Goal: Task Accomplishment & Management: Manage account settings

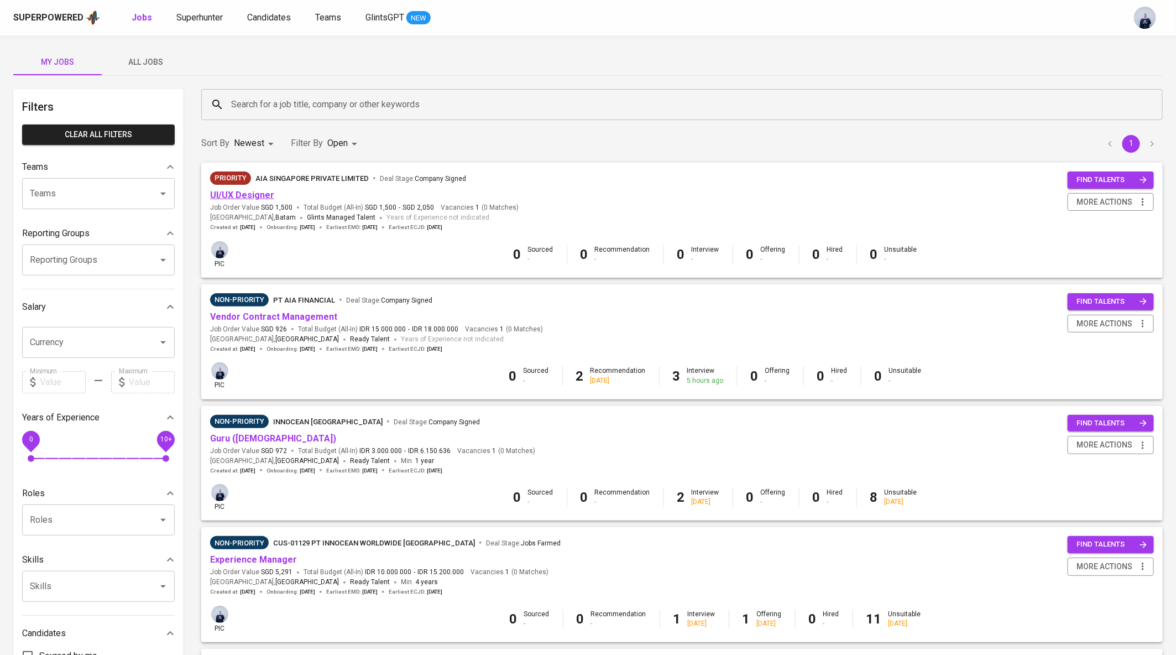
click at [243, 193] on link "UI/UX Designer" at bounding box center [242, 195] width 64 height 11
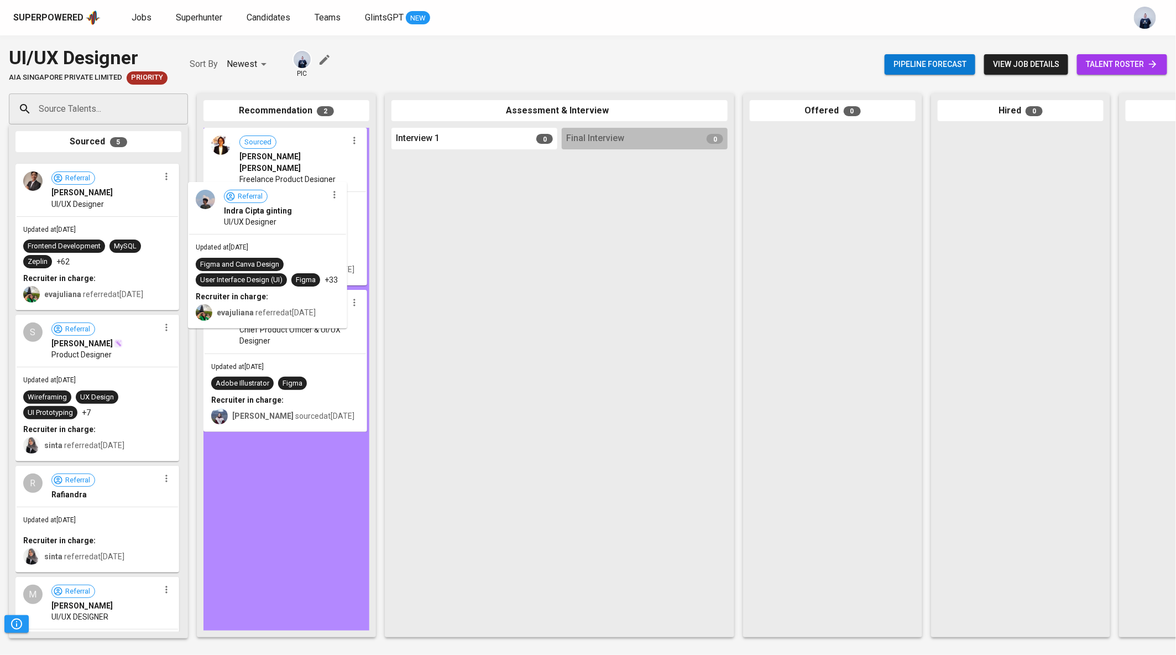
drag, startPoint x: 93, startPoint y: 221, endPoint x: 273, endPoint y: 243, distance: 180.6
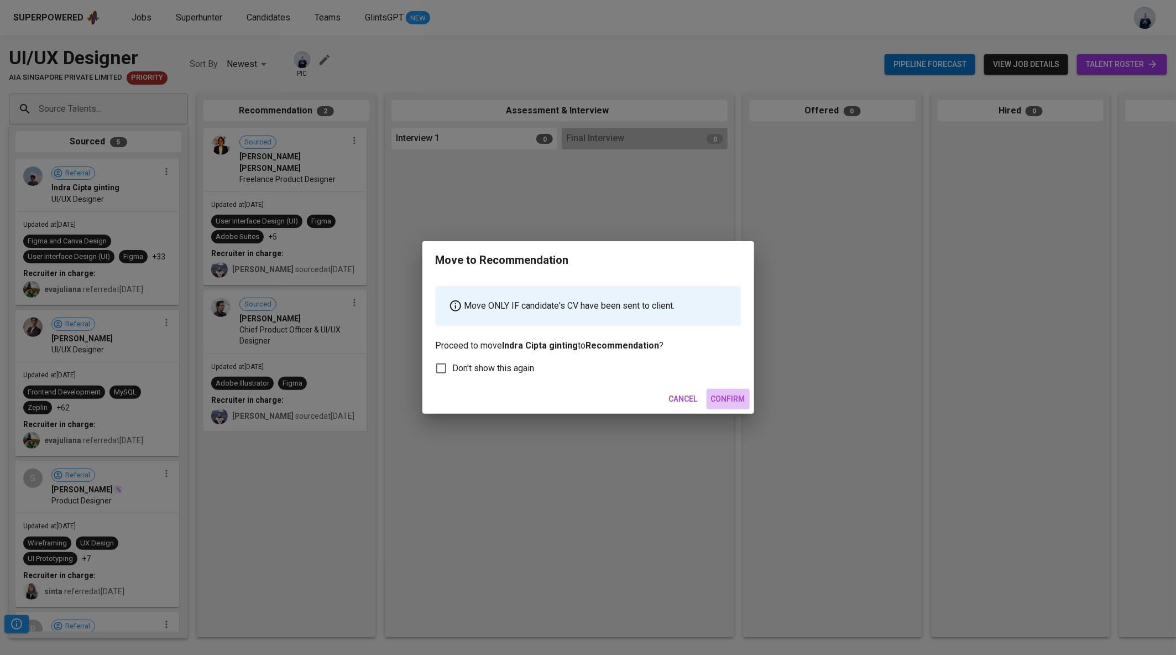
click at [717, 399] on span "Confirm" at bounding box center [728, 399] width 34 height 14
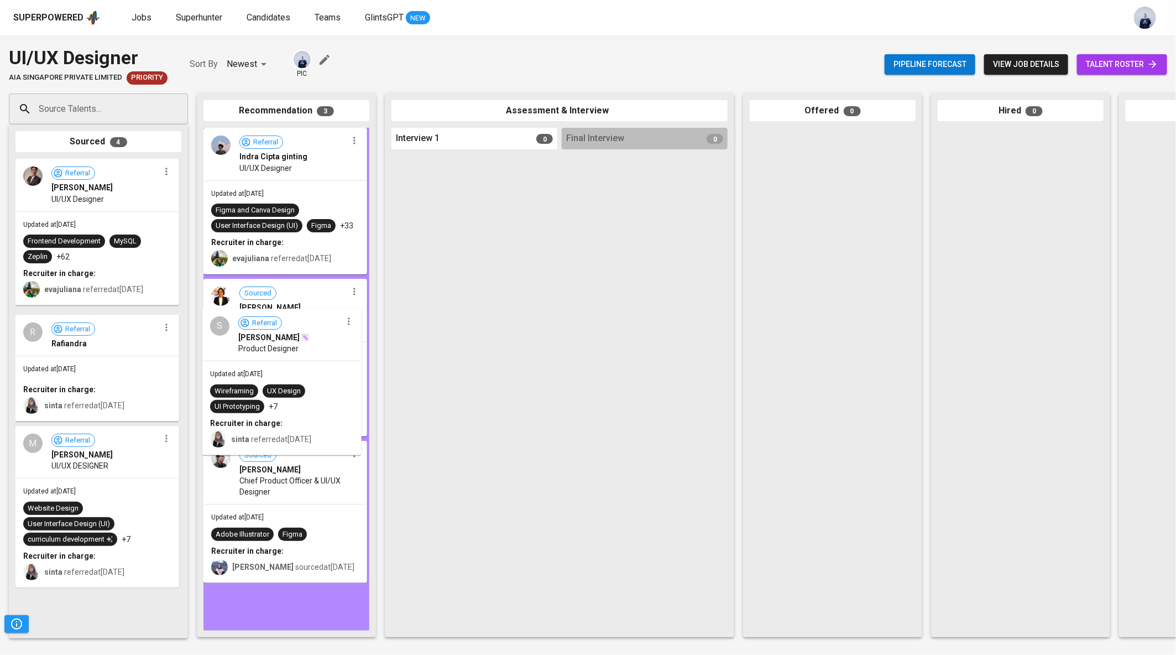
drag, startPoint x: 92, startPoint y: 334, endPoint x: 291, endPoint y: 333, distance: 199.6
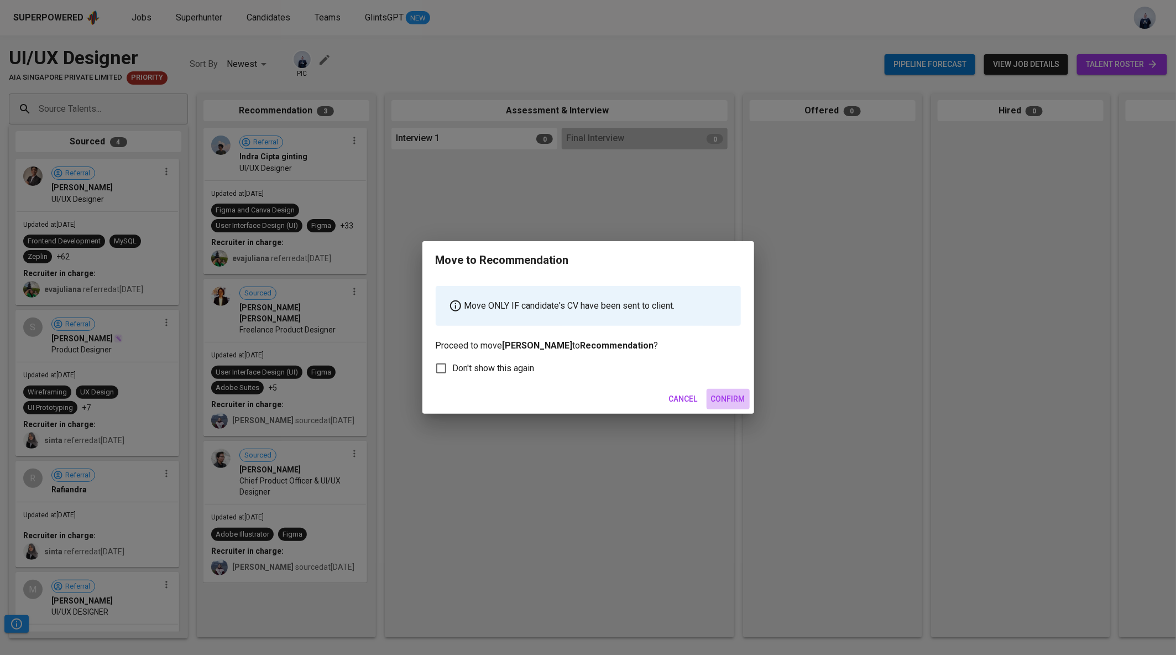
click at [742, 399] on span "Confirm" at bounding box center [728, 399] width 34 height 14
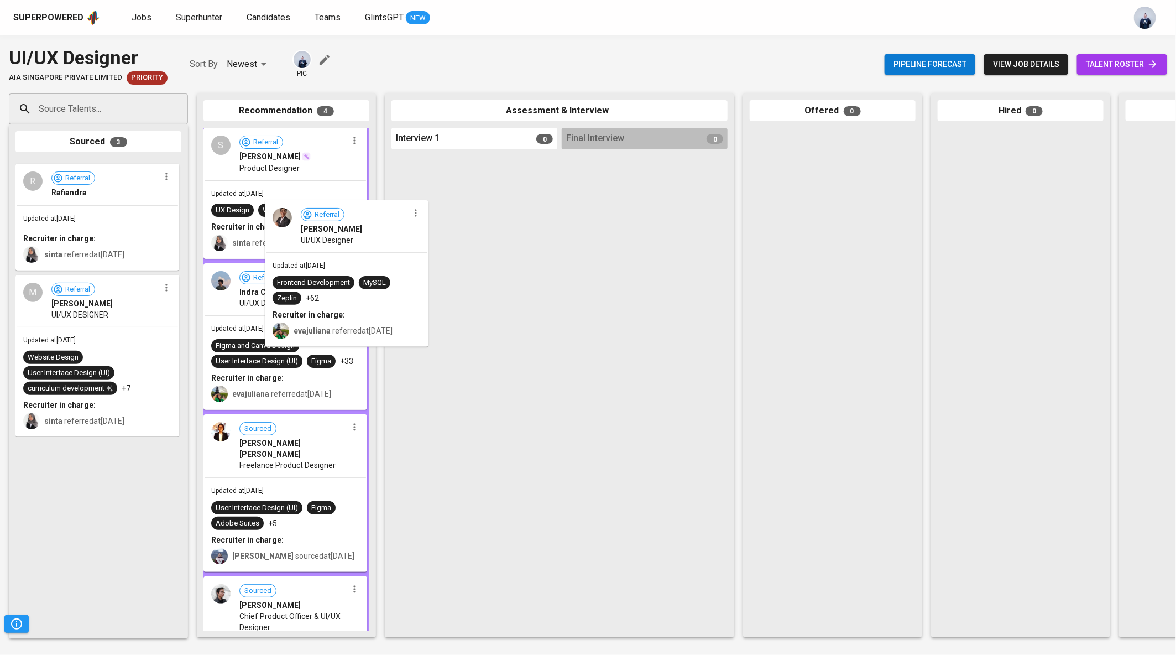
drag, startPoint x: 87, startPoint y: 201, endPoint x: 341, endPoint y: 242, distance: 256.5
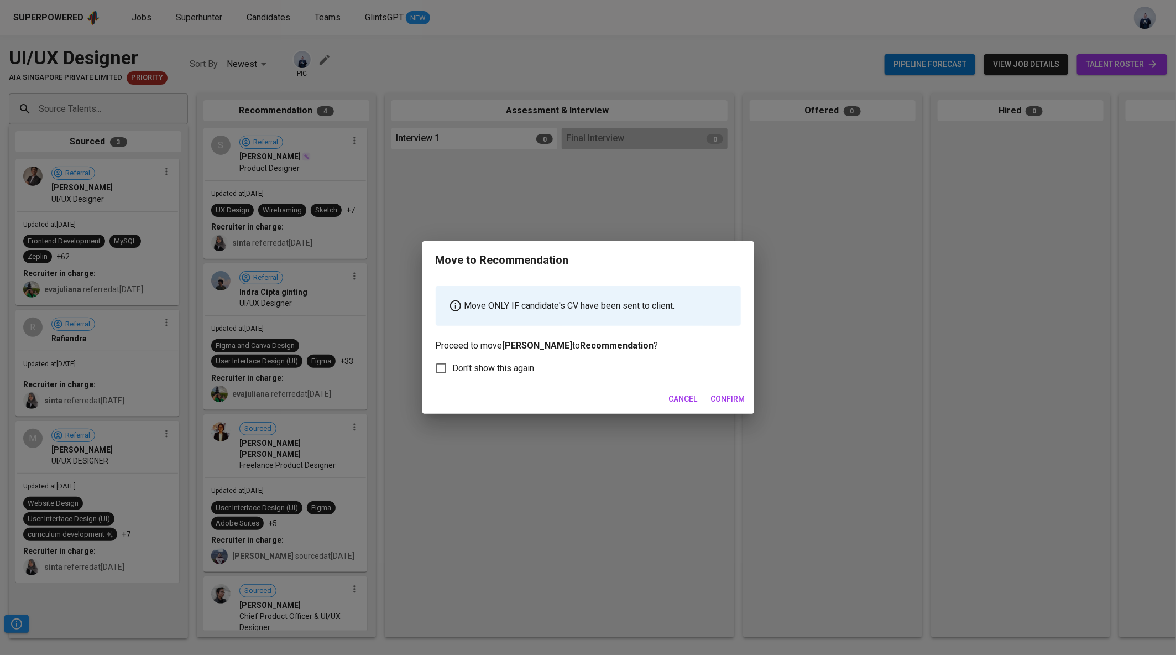
click at [739, 399] on span "Confirm" at bounding box center [728, 399] width 34 height 14
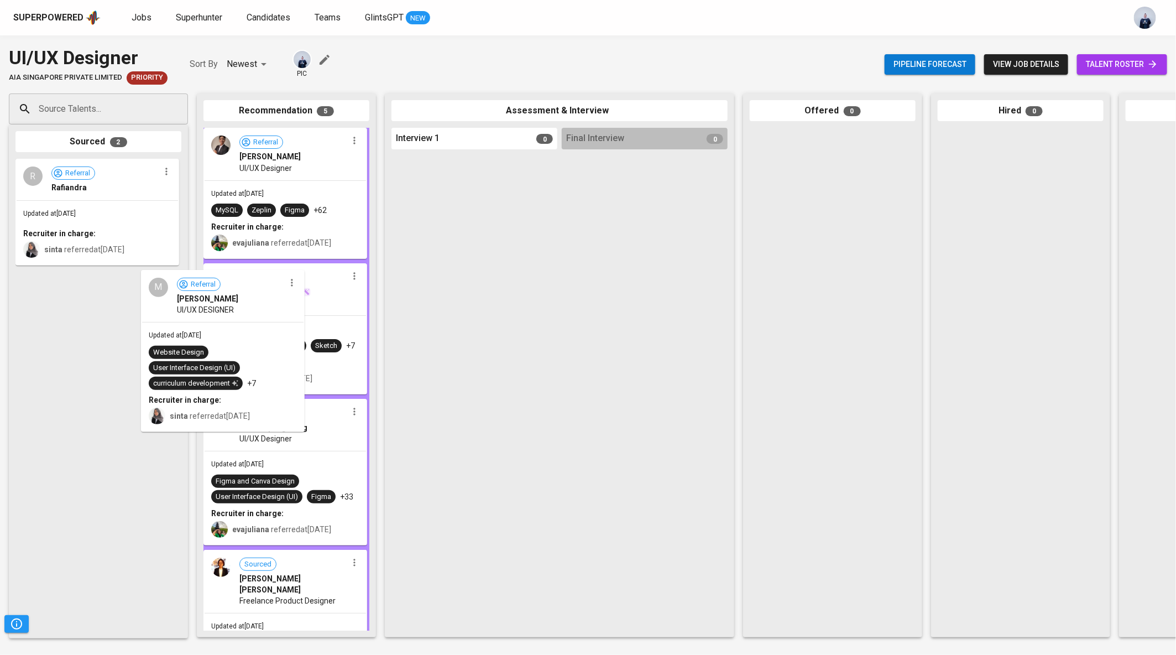
drag, startPoint x: 106, startPoint y: 321, endPoint x: 281, endPoint y: 325, distance: 175.3
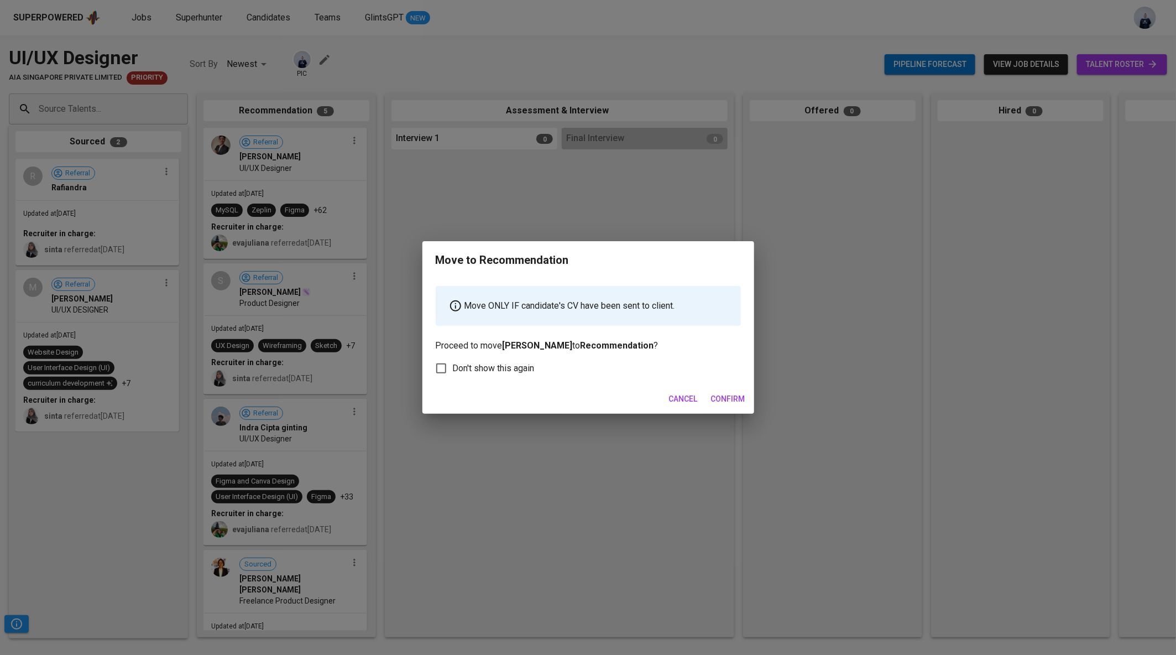
click at [736, 403] on span "Confirm" at bounding box center [728, 399] width 34 height 14
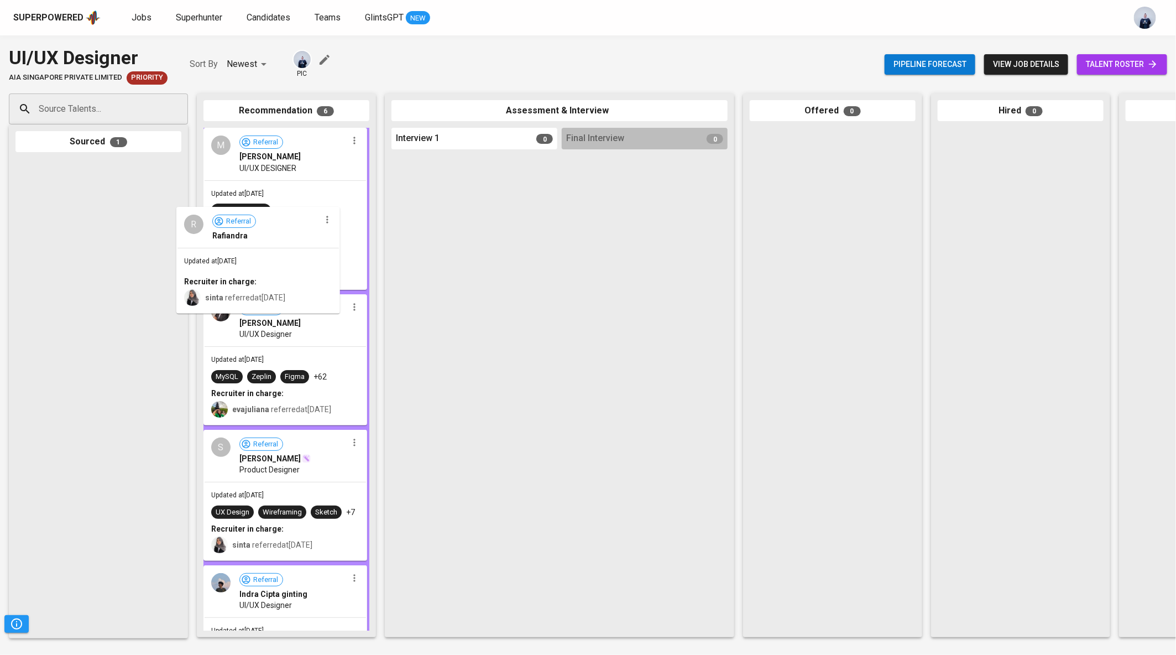
drag, startPoint x: 94, startPoint y: 201, endPoint x: 259, endPoint y: 249, distance: 172.0
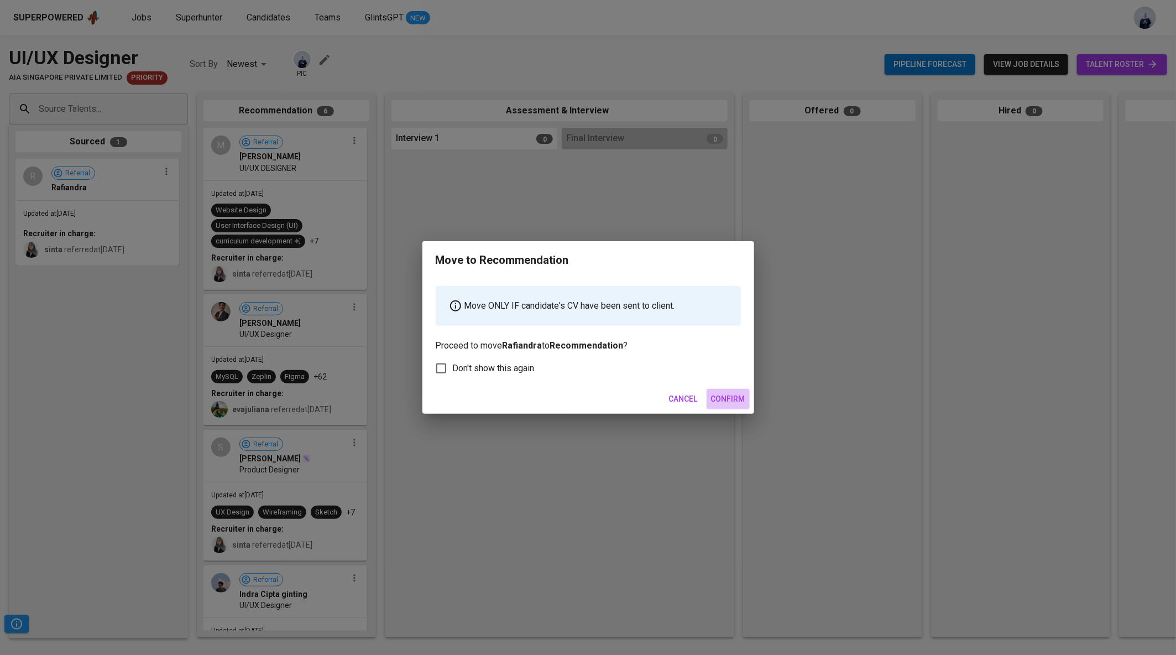
click at [732, 398] on span "Confirm" at bounding box center [728, 399] width 34 height 14
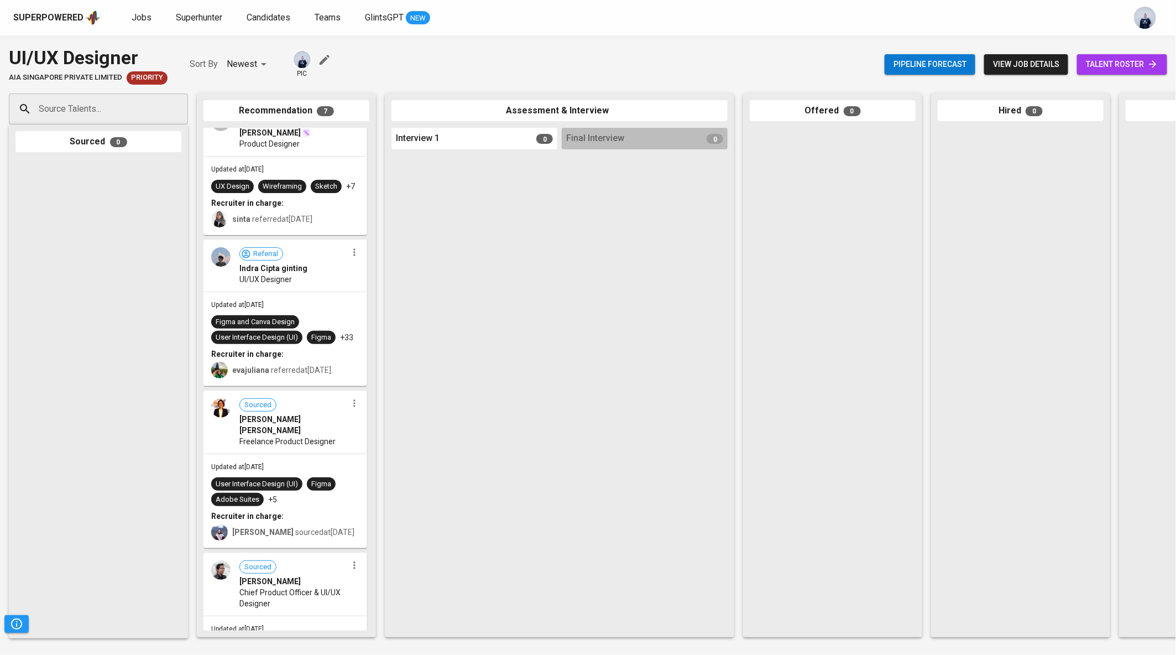
scroll to position [473, 0]
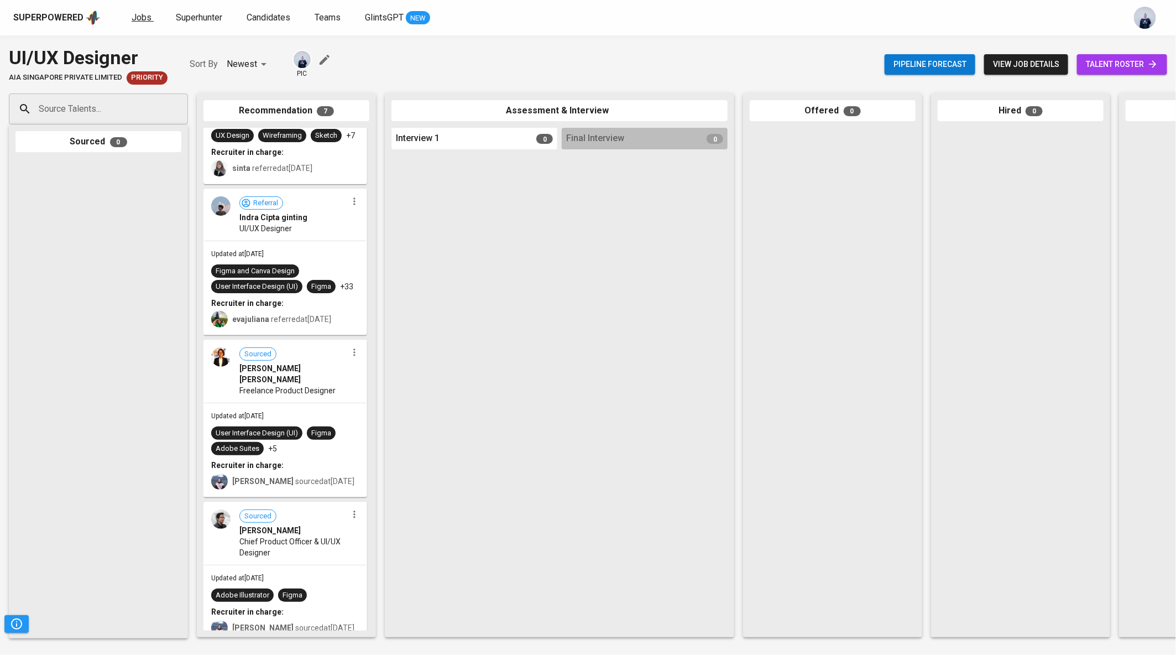
click at [140, 13] on span "Jobs" at bounding box center [142, 17] width 20 height 11
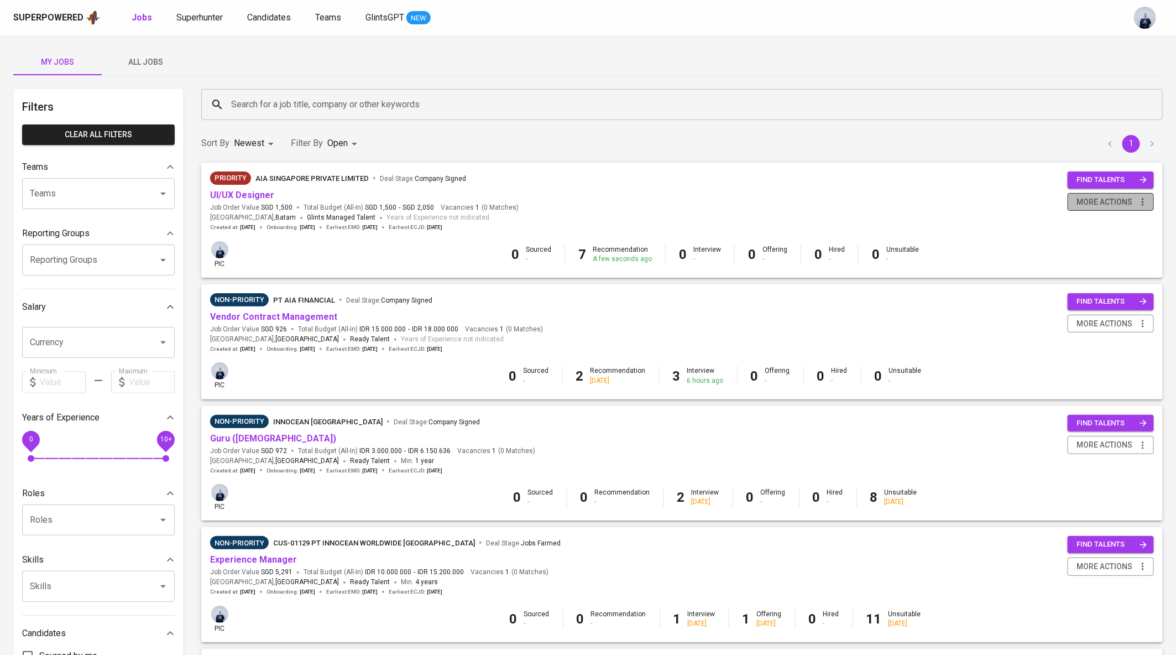
click at [1093, 205] on span "more actions" at bounding box center [1105, 202] width 56 height 14
click at [1098, 258] on div "Change to Non-priority" at bounding box center [1096, 263] width 97 height 12
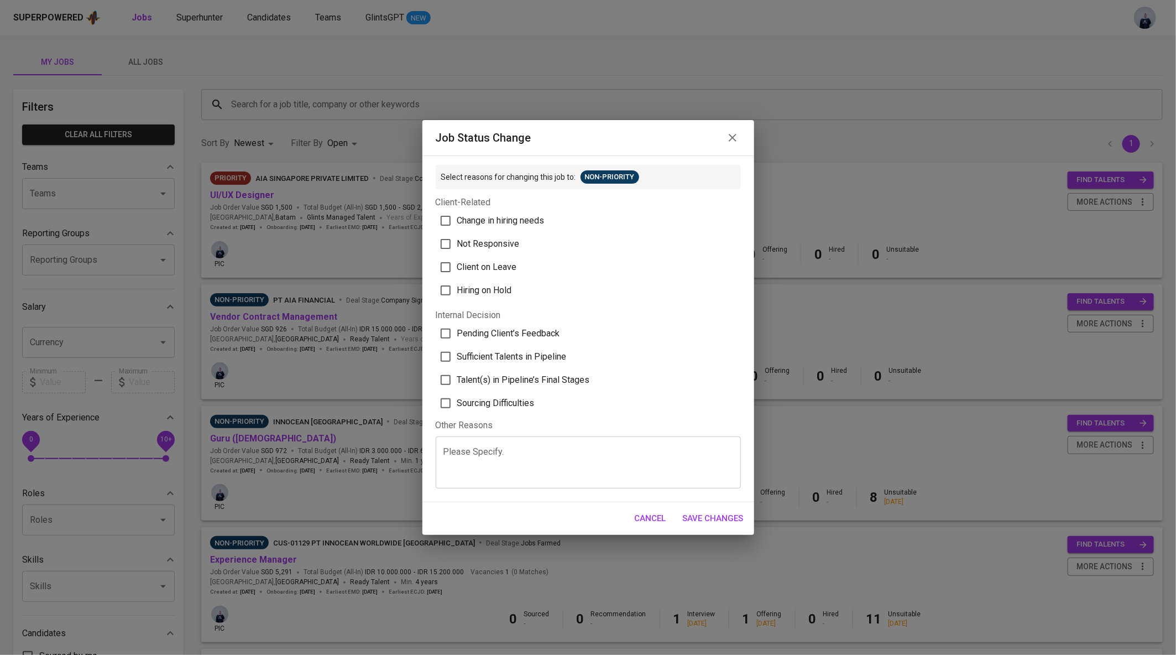
click at [522, 356] on span "Sufficient Talents in Pipeline" at bounding box center [511, 356] width 109 height 13
click at [457, 356] on input "Sufficient Talents in Pipeline" at bounding box center [445, 356] width 23 height 23
checkbox input "true"
click at [724, 516] on span "Save Changes" at bounding box center [713, 518] width 61 height 14
